Goal: Task Accomplishment & Management: Manage account settings

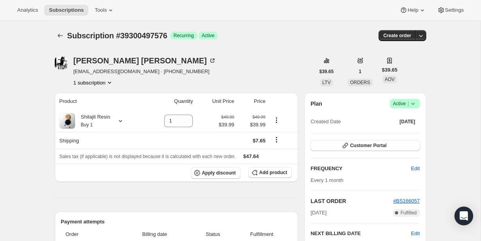
click at [414, 100] on icon at bounding box center [413, 104] width 8 height 8
click at [406, 131] on span "Cancel subscription" at bounding box center [402, 132] width 44 height 6
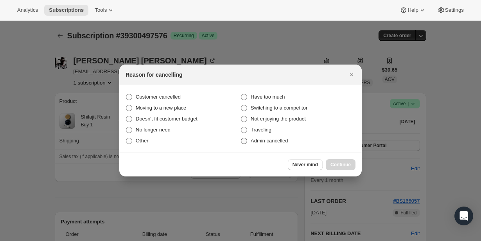
click at [272, 141] on span "Admin cancelled" at bounding box center [269, 141] width 37 height 6
click at [241, 138] on input "Admin cancelled" at bounding box center [241, 138] width 0 height 0
radio input "true"
click at [335, 165] on span "Continue" at bounding box center [340, 164] width 20 height 6
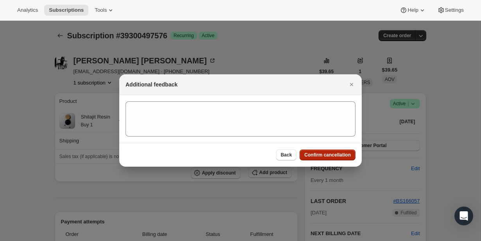
click at [335, 154] on span "Confirm cancellation" at bounding box center [327, 155] width 47 height 6
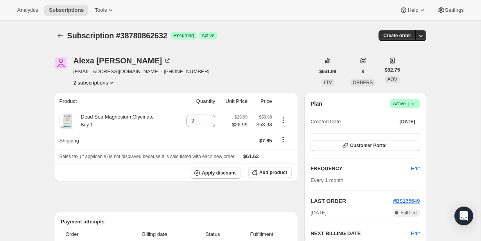
click at [415, 102] on icon at bounding box center [413, 104] width 8 height 8
click at [404, 129] on span "Cancel subscription" at bounding box center [402, 132] width 44 height 6
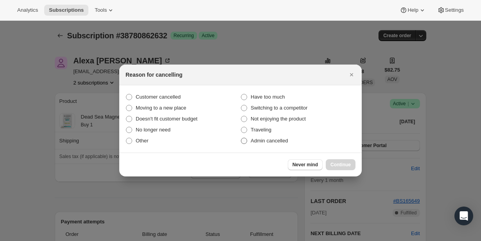
click at [288, 140] on span "Admin cancelled" at bounding box center [269, 141] width 37 height 6
click at [241, 138] on input "Admin cancelled" at bounding box center [241, 138] width 0 height 0
radio input "true"
click at [331, 167] on span "Continue" at bounding box center [340, 164] width 20 height 6
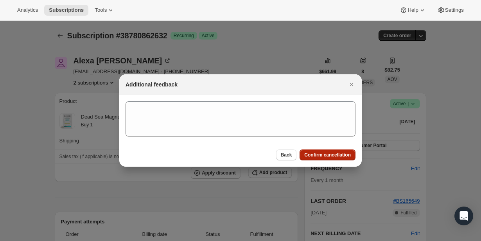
click at [329, 159] on button "Confirm cancellation" at bounding box center [327, 154] width 56 height 11
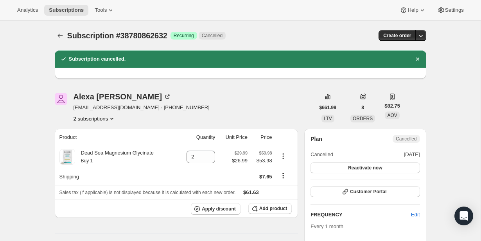
click at [103, 118] on button "2 subscriptions" at bounding box center [94, 119] width 43 height 8
click at [102, 136] on span "30491213992" at bounding box center [93, 133] width 54 height 8
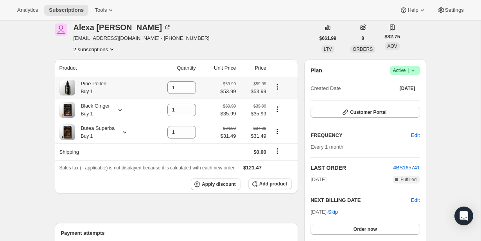
scroll to position [97, 0]
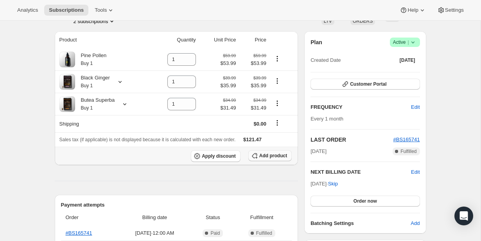
click at [262, 159] on span "Add product" at bounding box center [273, 155] width 28 height 6
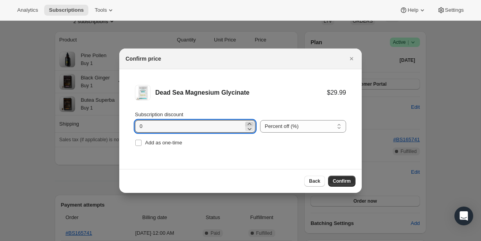
click at [245, 122] on icon ":ril:" at bounding box center [249, 124] width 8 height 8
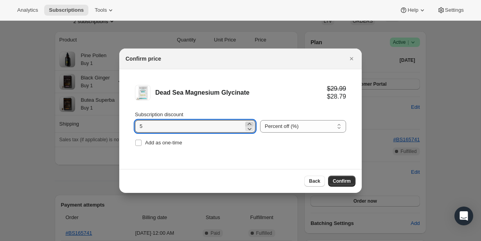
click at [245, 122] on icon ":ril:" at bounding box center [249, 124] width 8 height 8
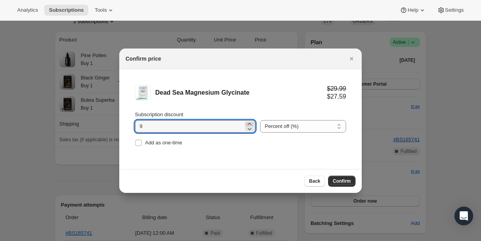
type input "10"
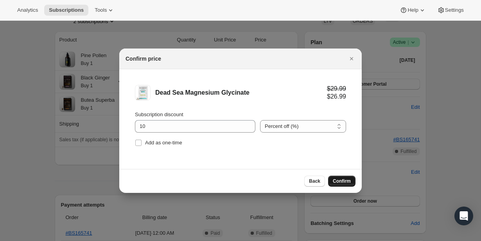
click at [343, 178] on span "Confirm" at bounding box center [342, 181] width 18 height 6
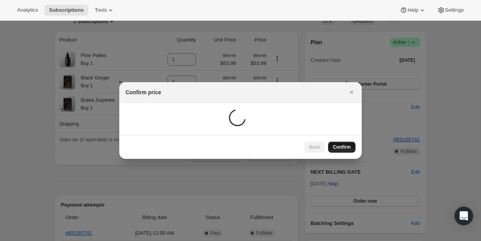
scroll to position [97, 0]
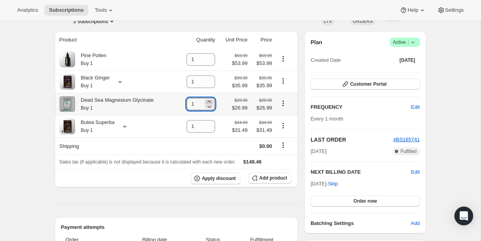
click at [209, 102] on icon at bounding box center [210, 101] width 4 height 2
type input "2"
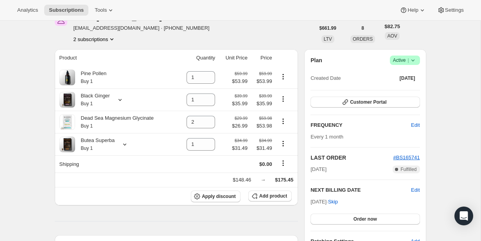
scroll to position [74, 0]
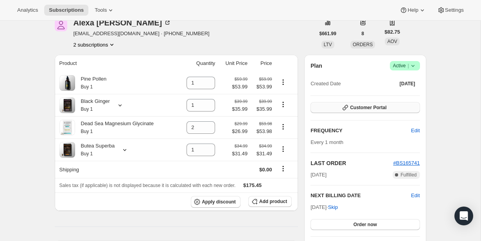
click at [344, 110] on icon "button" at bounding box center [345, 108] width 8 height 8
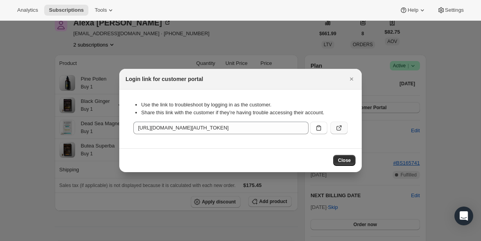
click at [333, 125] on button ":rsa:" at bounding box center [338, 128] width 17 height 13
click at [239, 16] on div "Analytics Subscriptions Tools Help Settings" at bounding box center [240, 10] width 481 height 21
click at [233, 33] on div at bounding box center [240, 120] width 481 height 241
